Goal: Navigation & Orientation: Find specific page/section

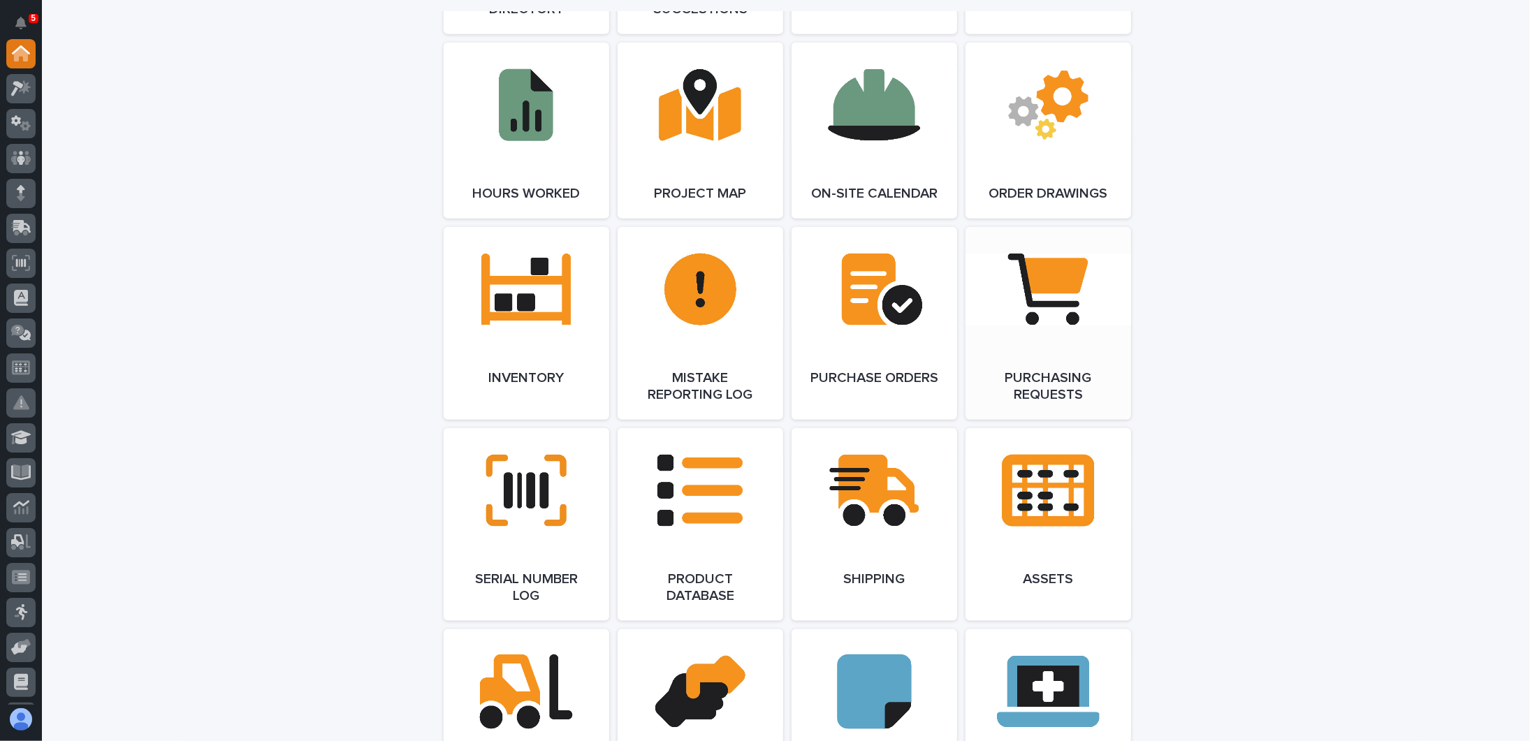
scroll to position [1436, 0]
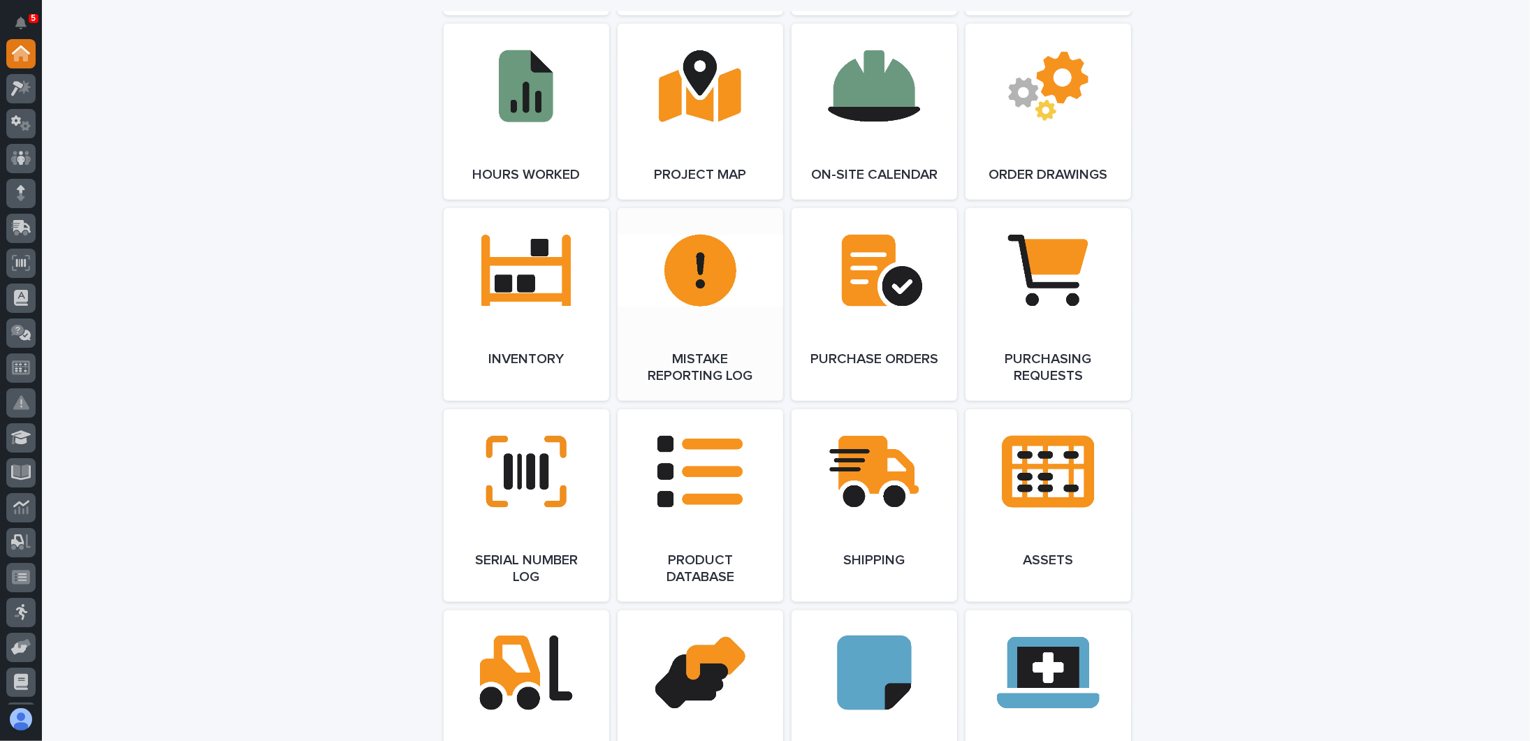
click at [697, 300] on span "Open Link" at bounding box center [700, 305] width 45 height 10
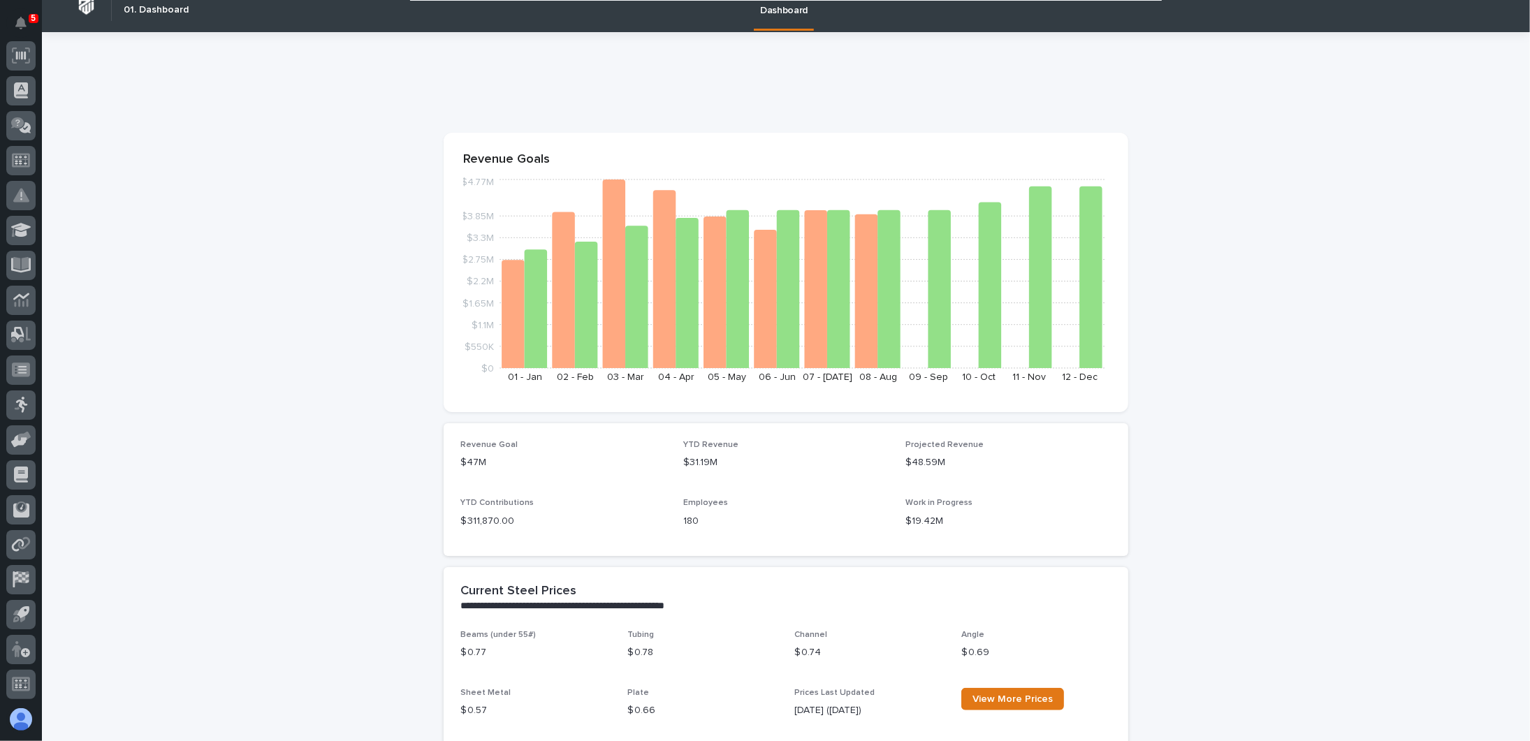
scroll to position [0, 0]
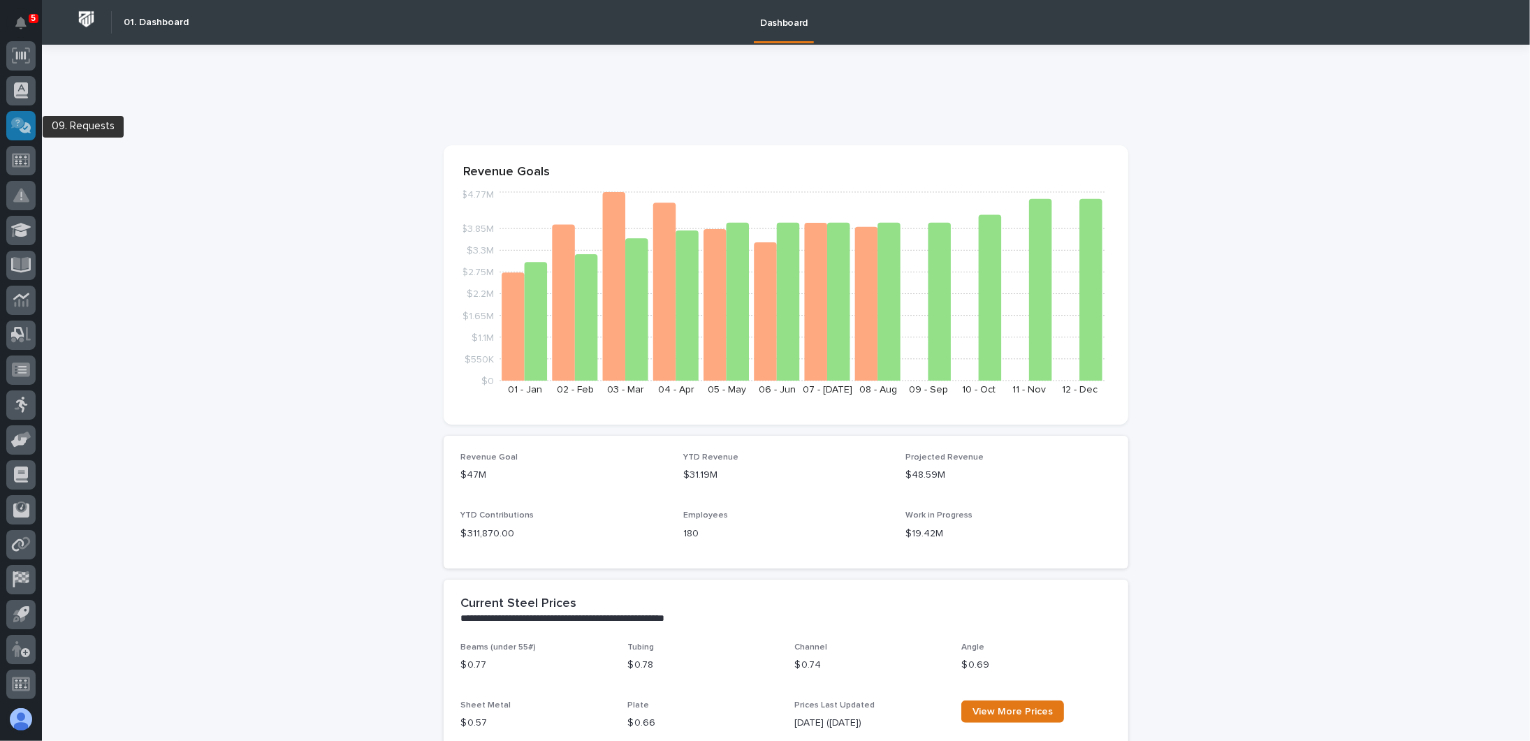
click at [29, 121] on icon at bounding box center [21, 125] width 20 height 16
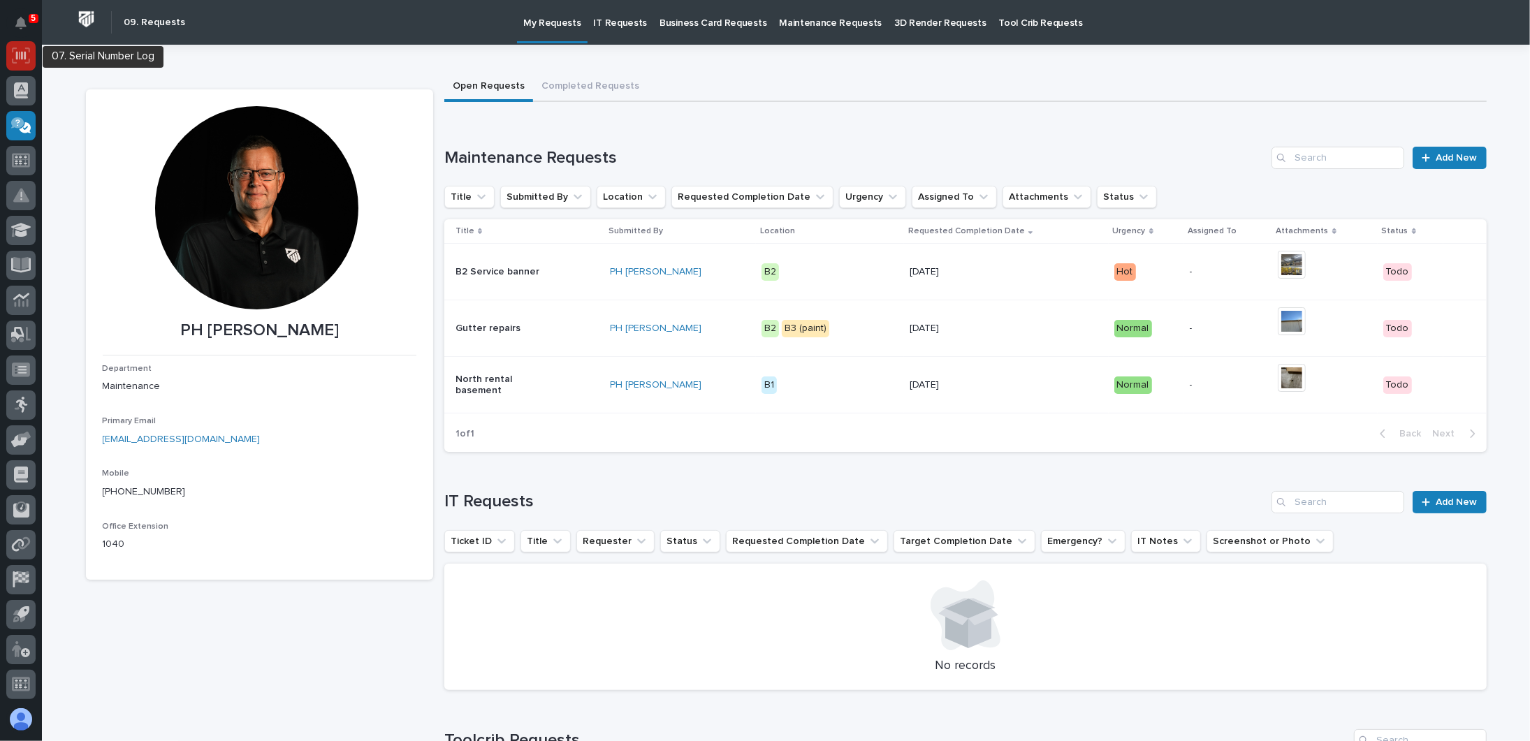
click at [21, 56] on icon at bounding box center [21, 55] width 10 height 8
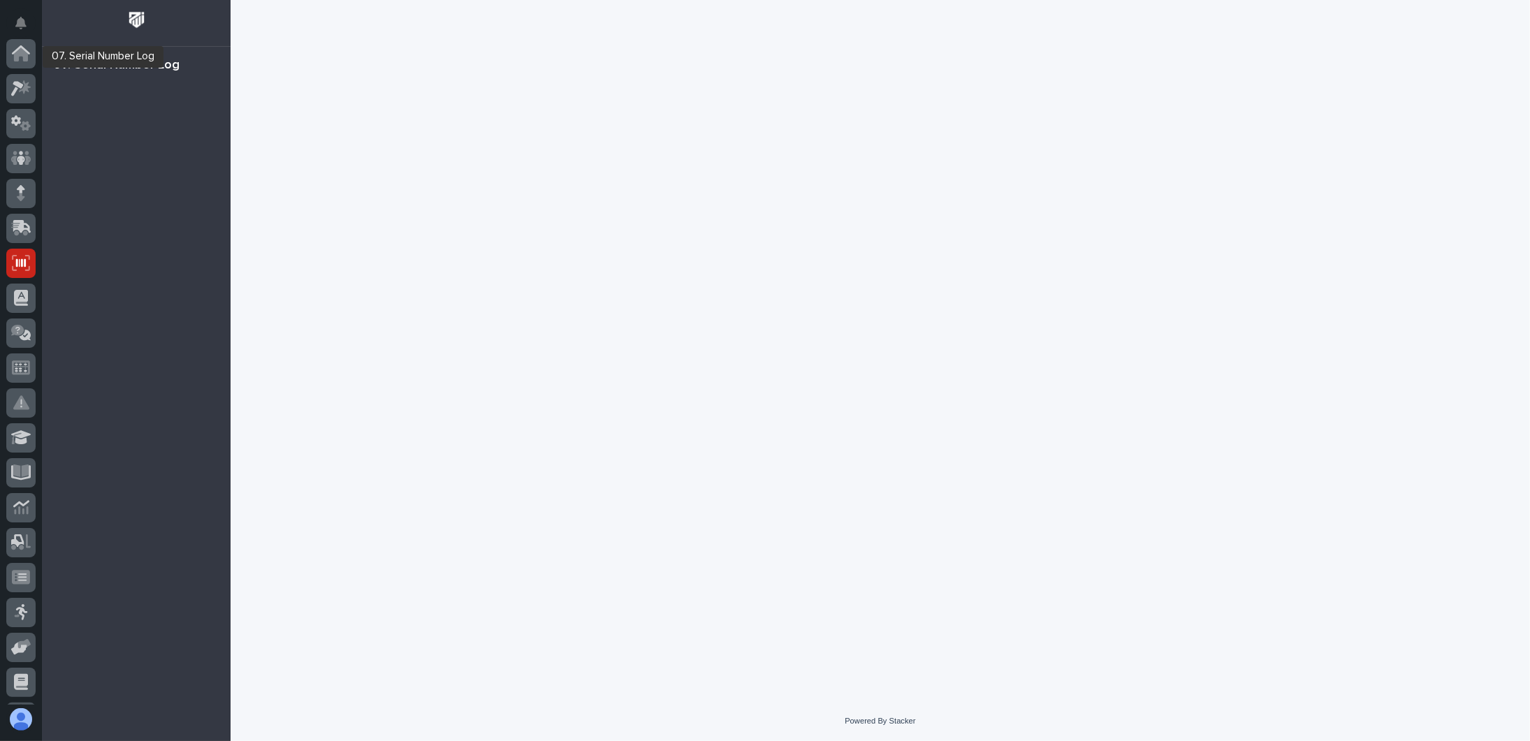
scroll to position [207, 0]
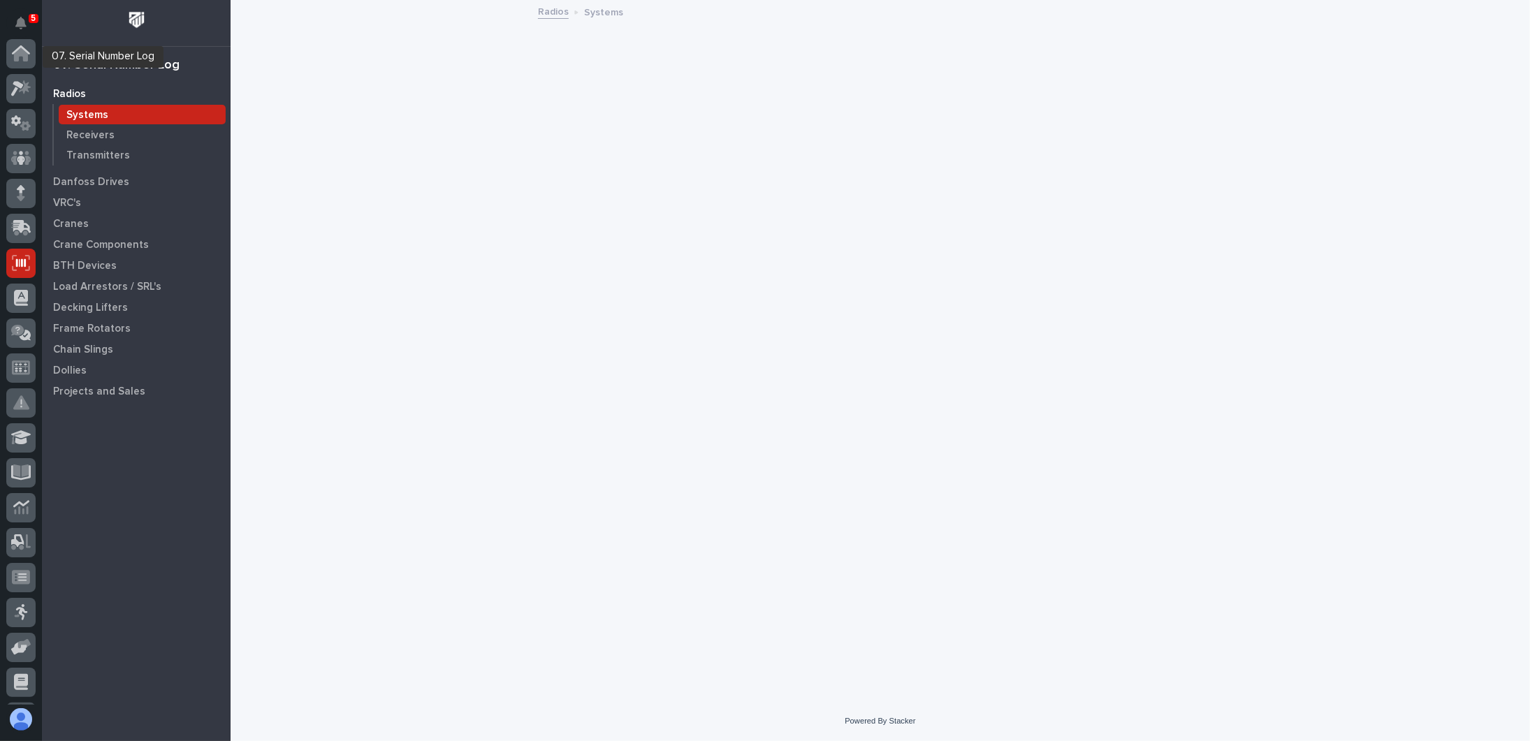
scroll to position [207, 0]
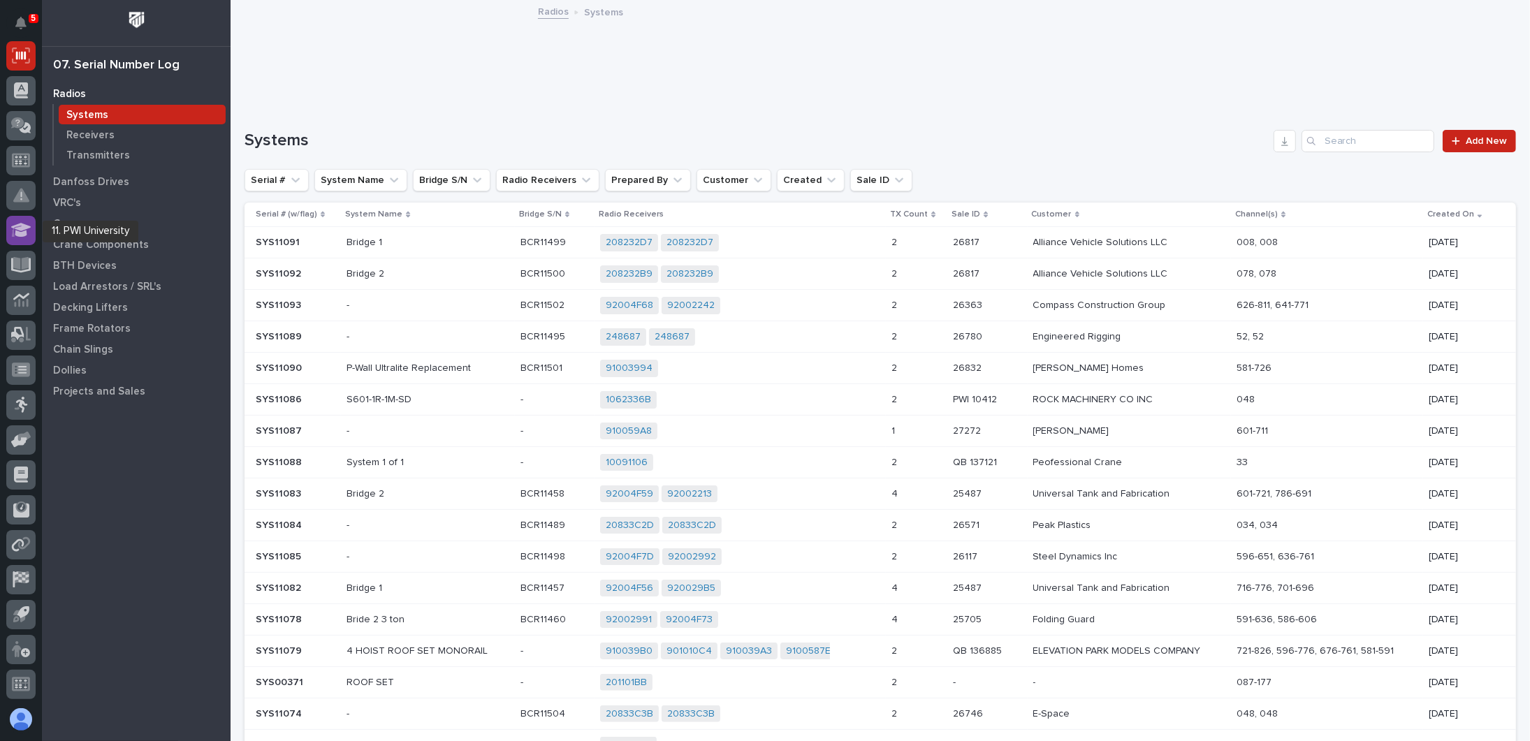
click at [20, 230] on icon at bounding box center [21, 230] width 20 height 14
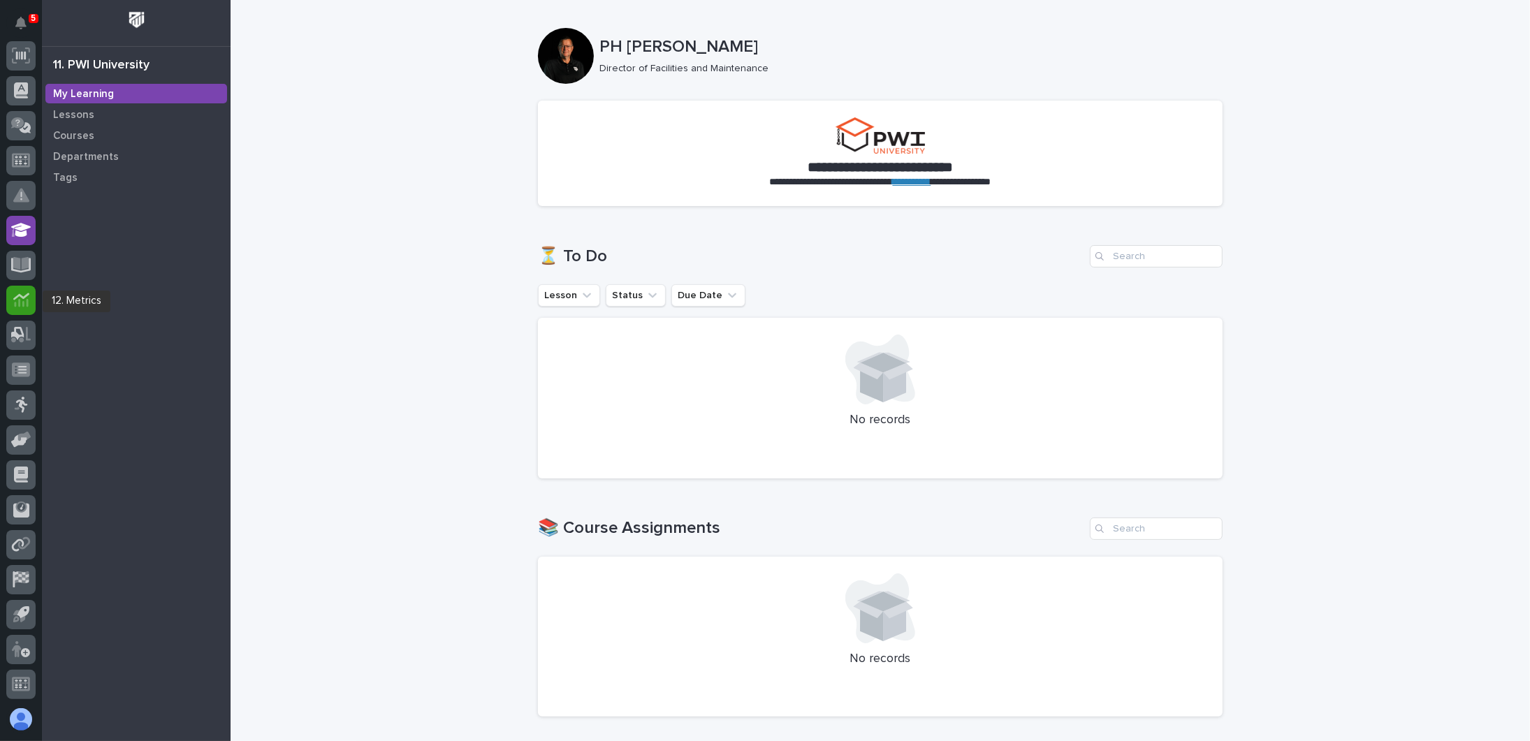
click at [24, 300] on icon at bounding box center [21, 300] width 16 height 16
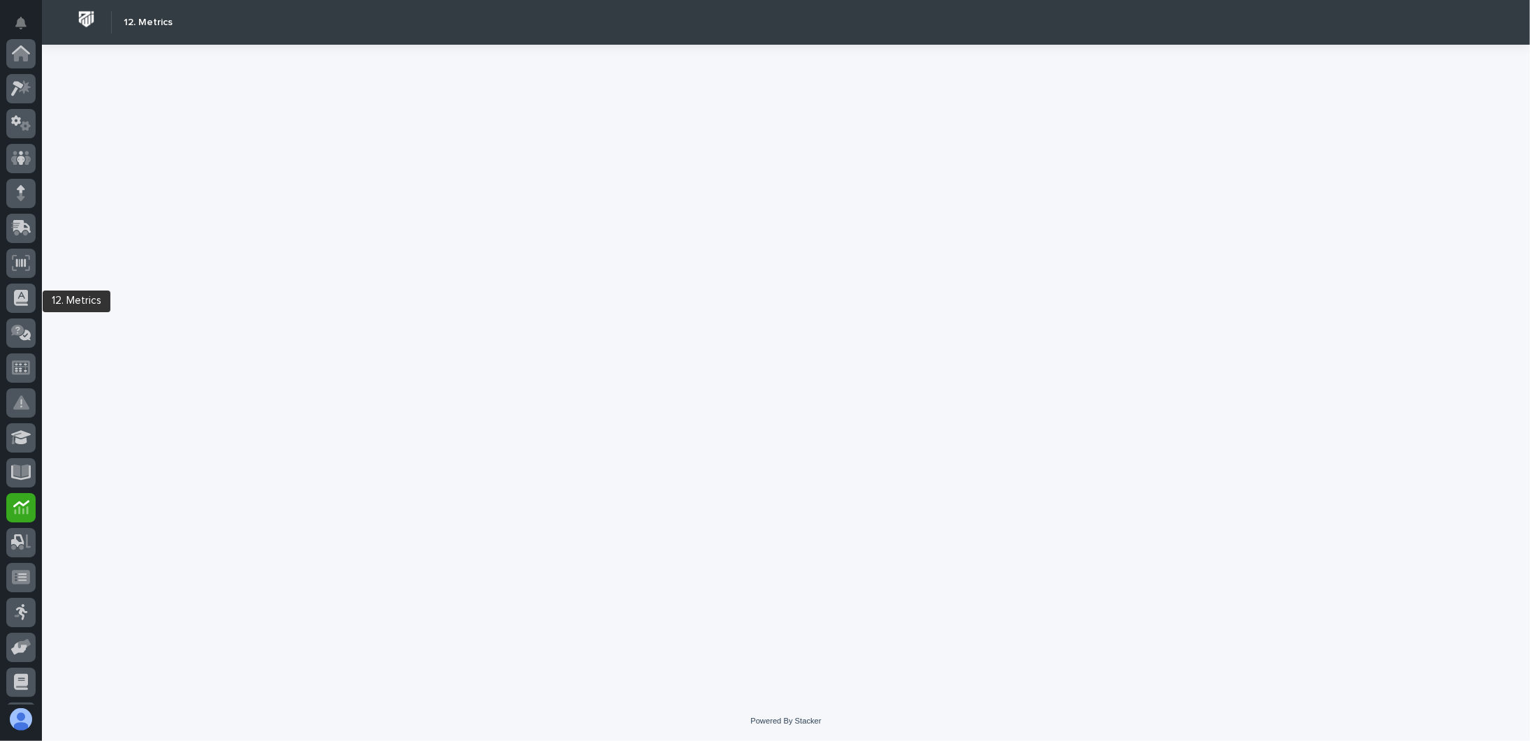
scroll to position [207, 0]
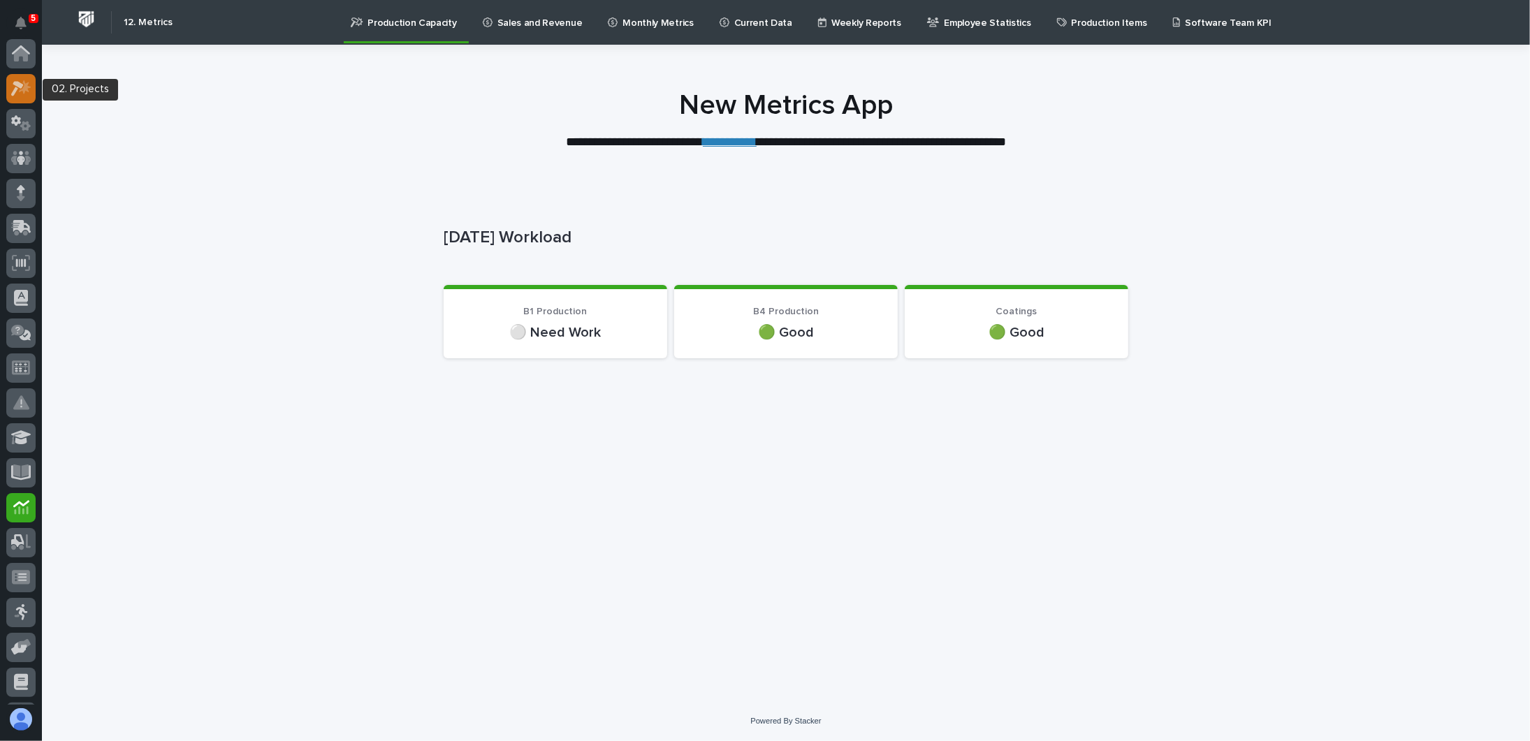
click at [24, 85] on icon at bounding box center [25, 87] width 12 height 14
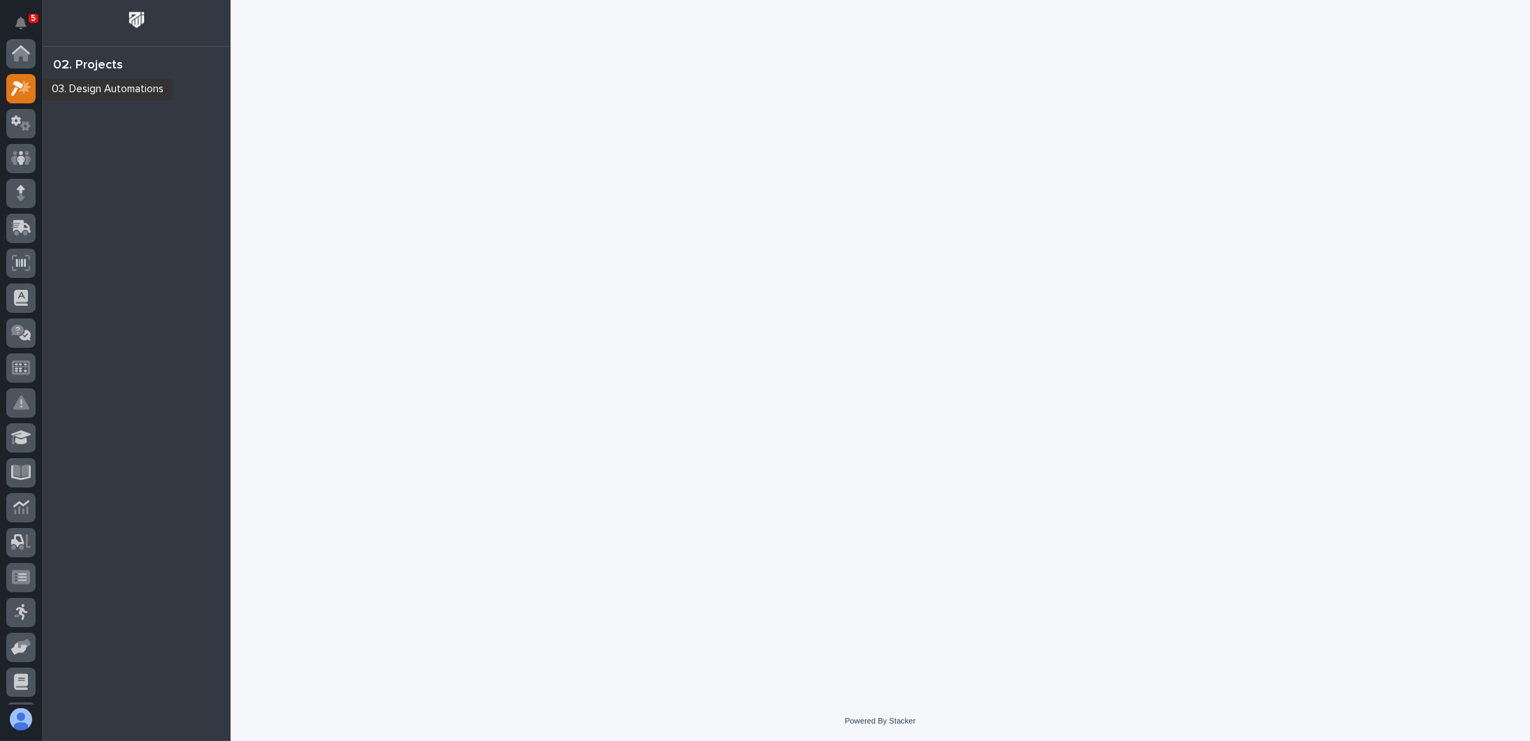
scroll to position [35, 0]
